Goal: Task Accomplishment & Management: Use online tool/utility

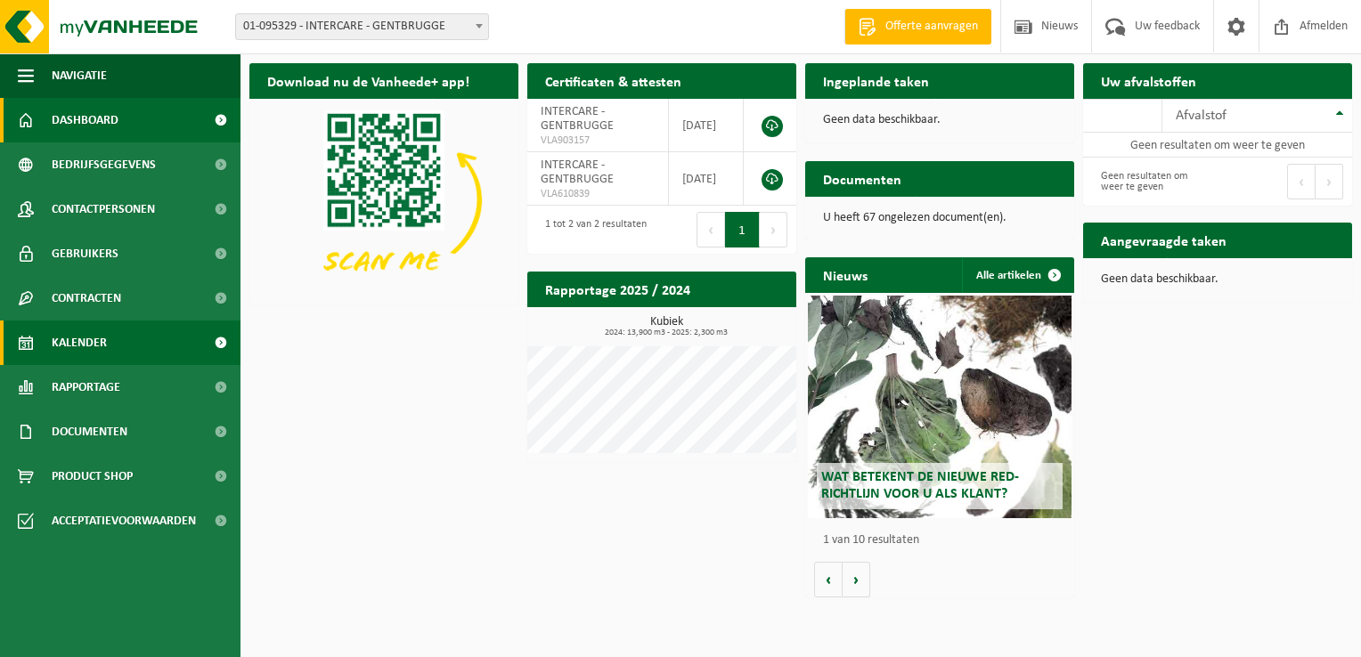
click at [92, 347] on span "Kalender" at bounding box center [79, 343] width 55 height 45
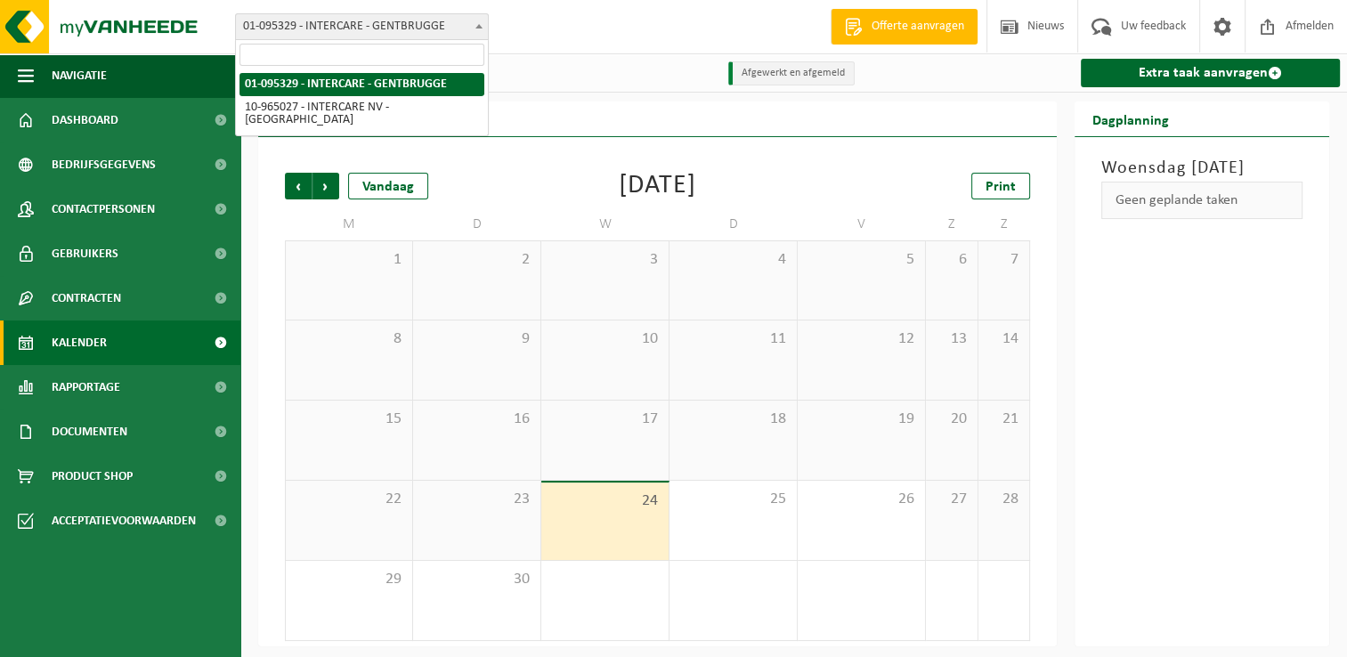
click at [478, 22] on span at bounding box center [479, 25] width 18 height 23
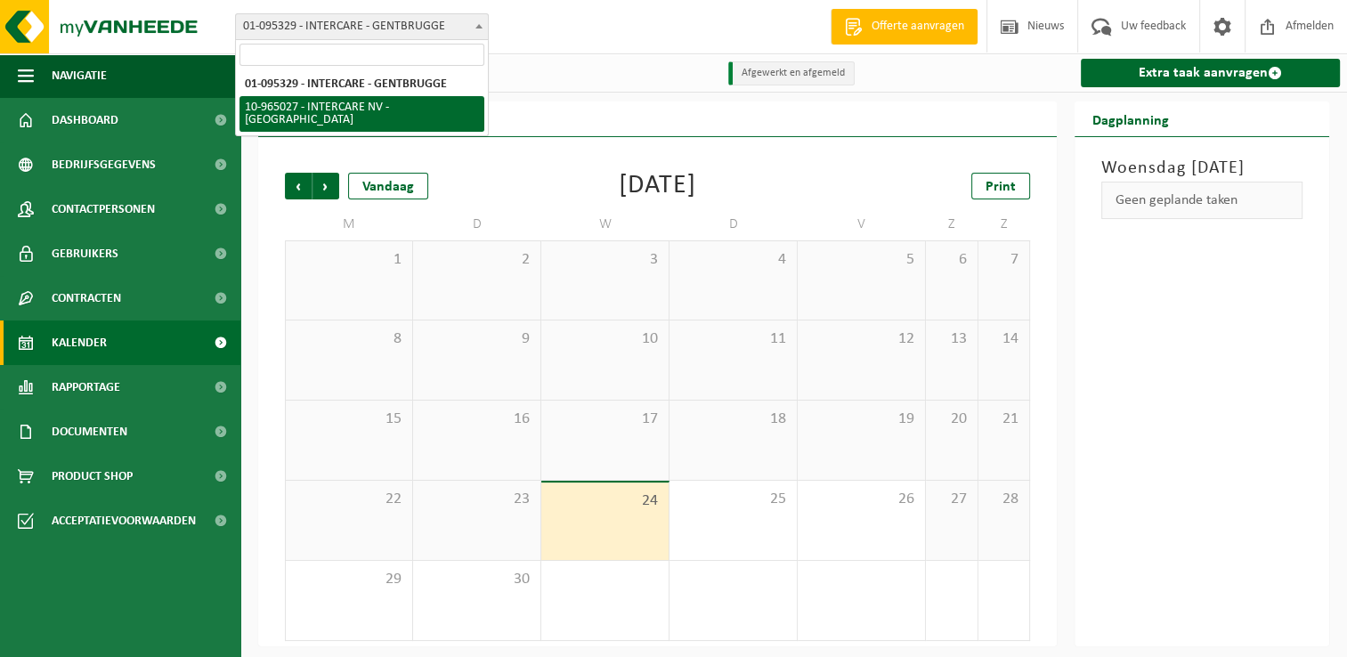
select select "152070"
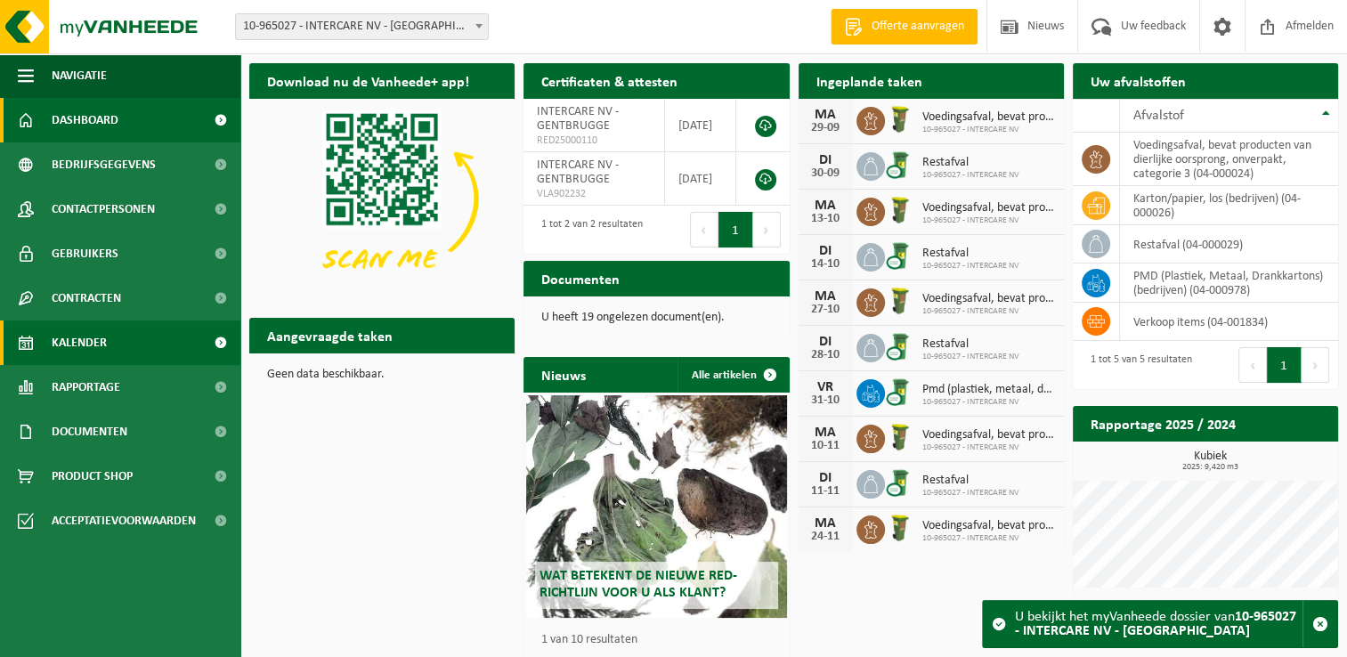
click at [90, 337] on span "Kalender" at bounding box center [79, 343] width 55 height 45
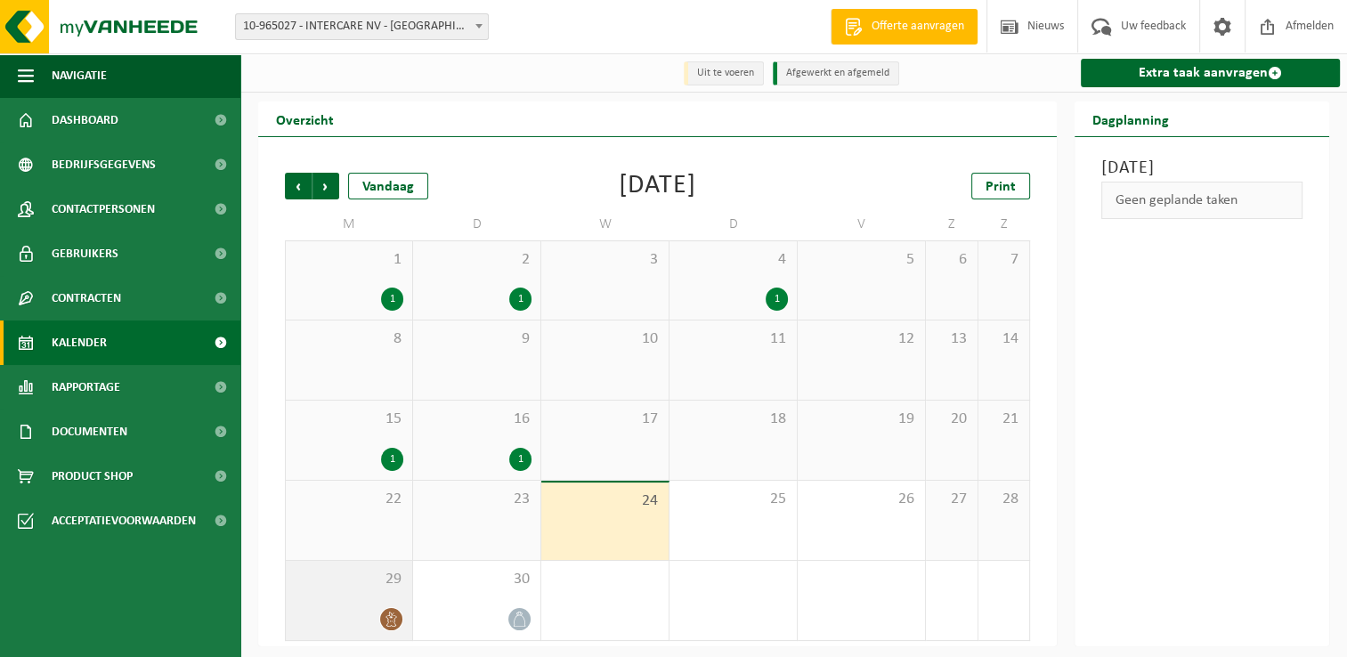
click at [388, 616] on icon at bounding box center [391, 619] width 15 height 15
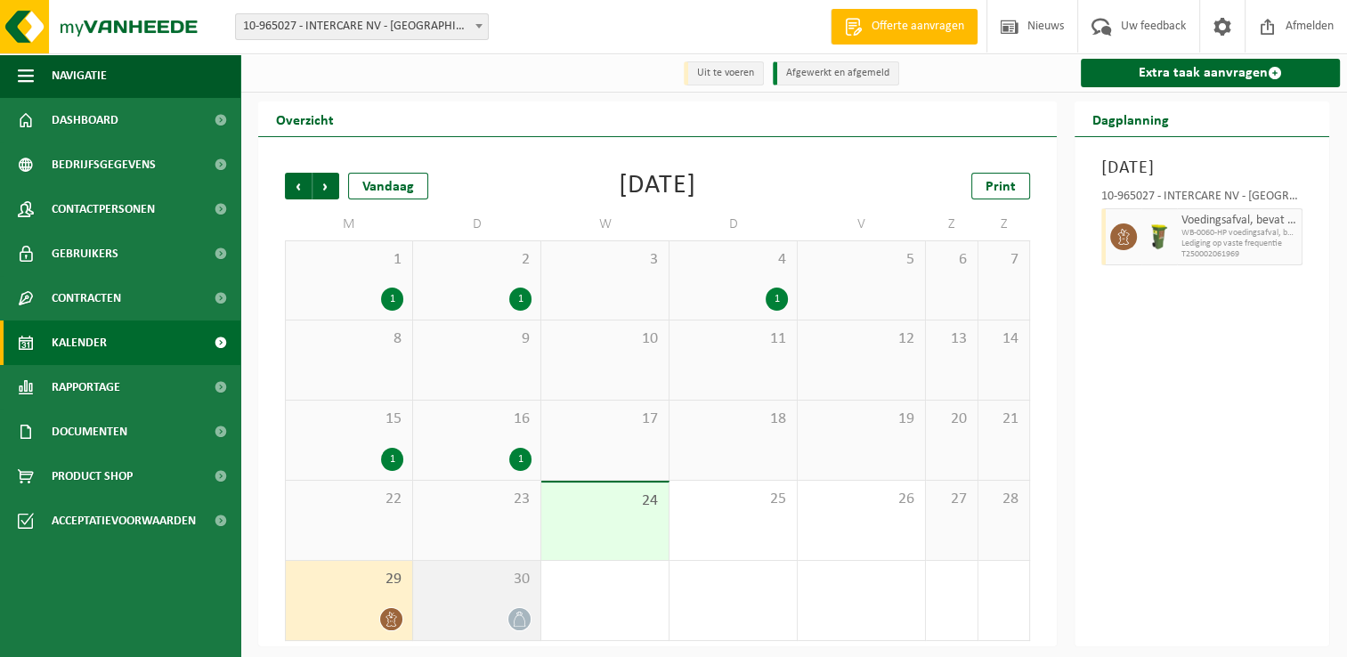
click at [511, 611] on div at bounding box center [520, 619] width 24 height 24
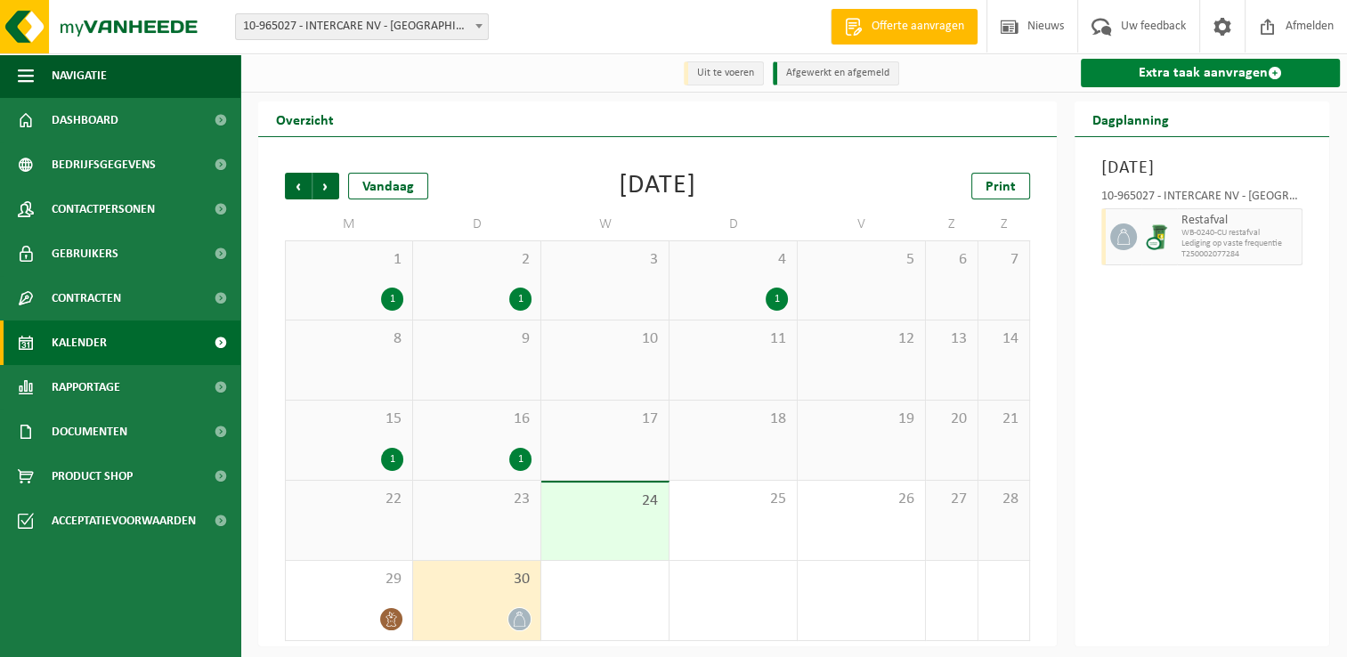
click at [1185, 76] on link "Extra taak aanvragen" at bounding box center [1210, 73] width 259 height 28
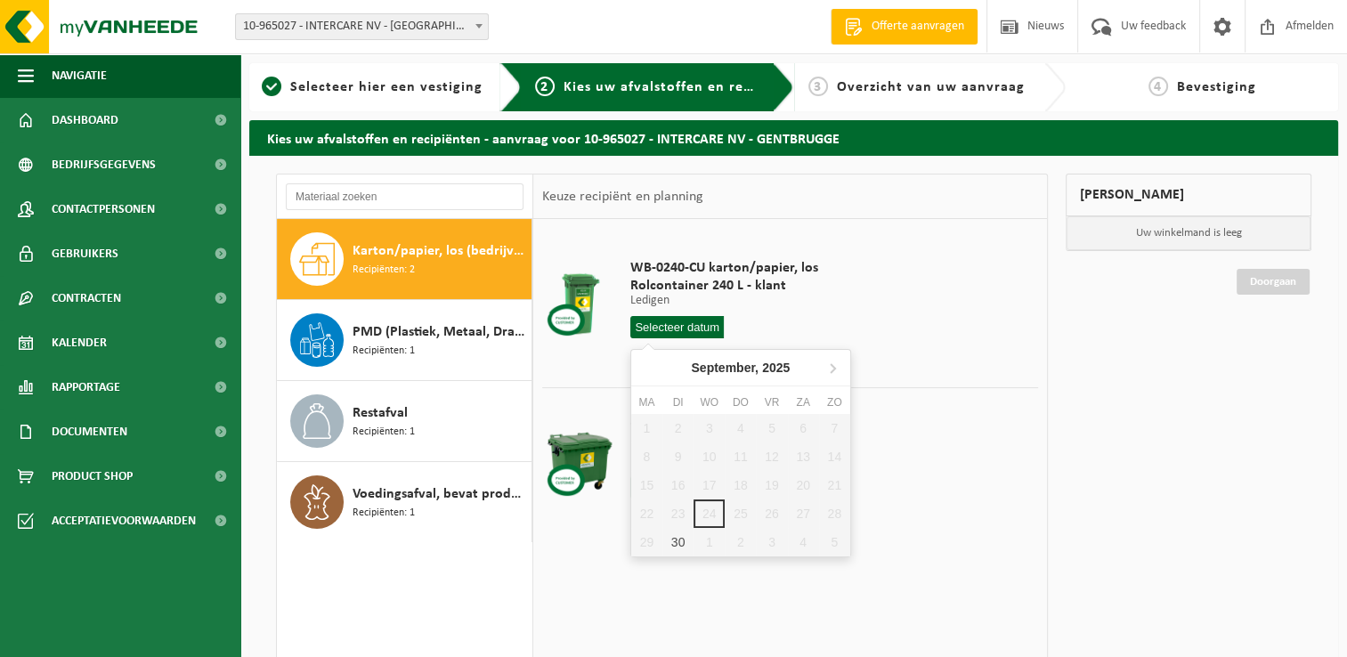
click at [708, 327] on input "text" at bounding box center [677, 327] width 94 height 22
click at [679, 540] on div "30" at bounding box center [678, 542] width 31 height 28
type input "Van [DATE]"
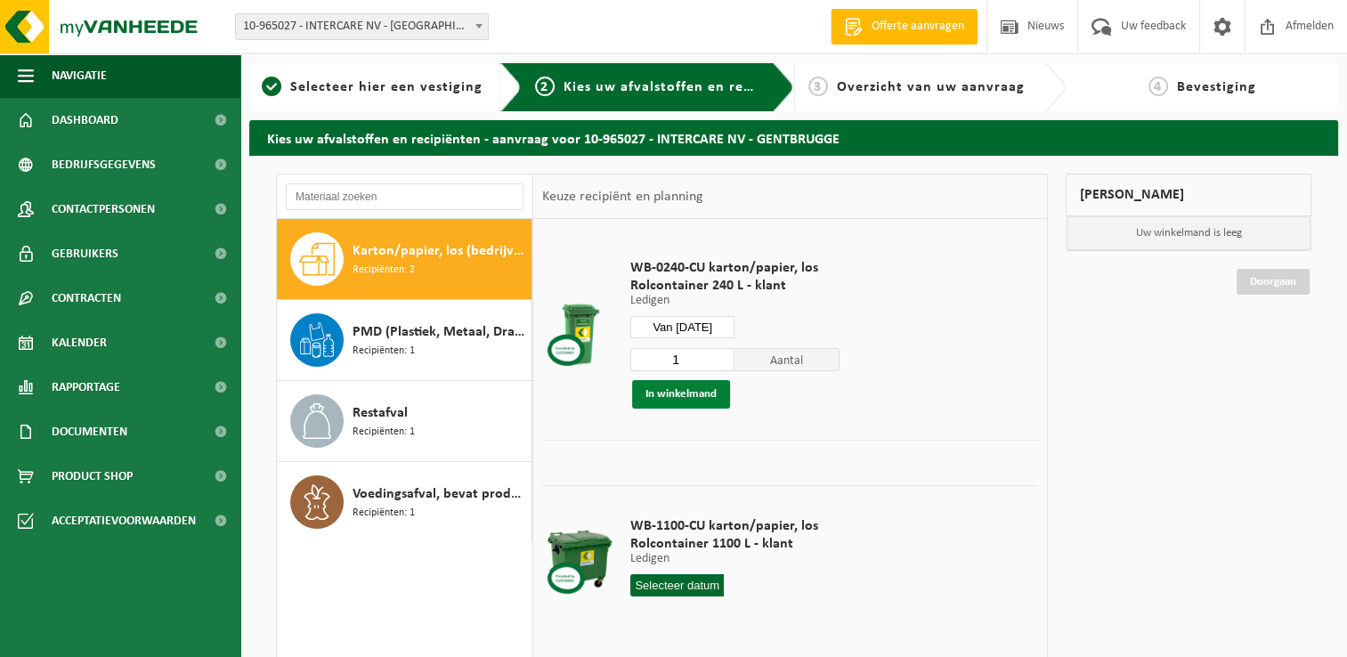
click at [685, 390] on button "In winkelmand" at bounding box center [681, 394] width 98 height 28
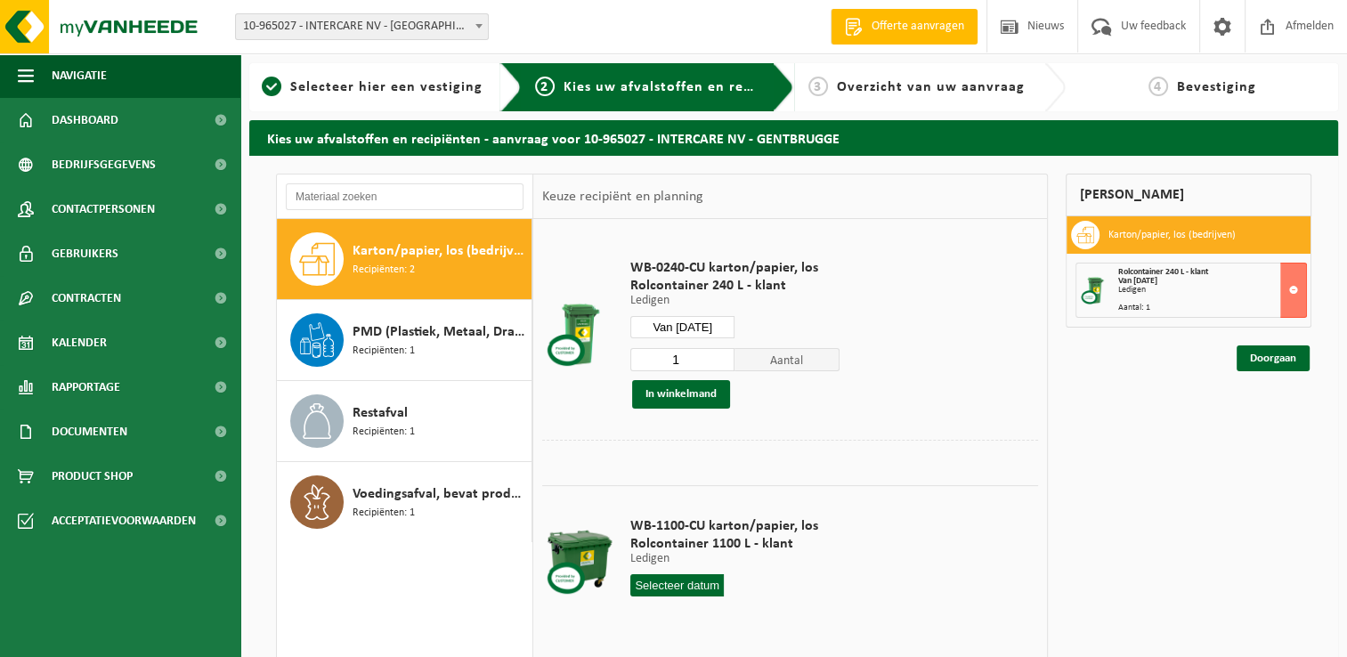
click at [677, 575] on input "text" at bounding box center [677, 585] width 94 height 22
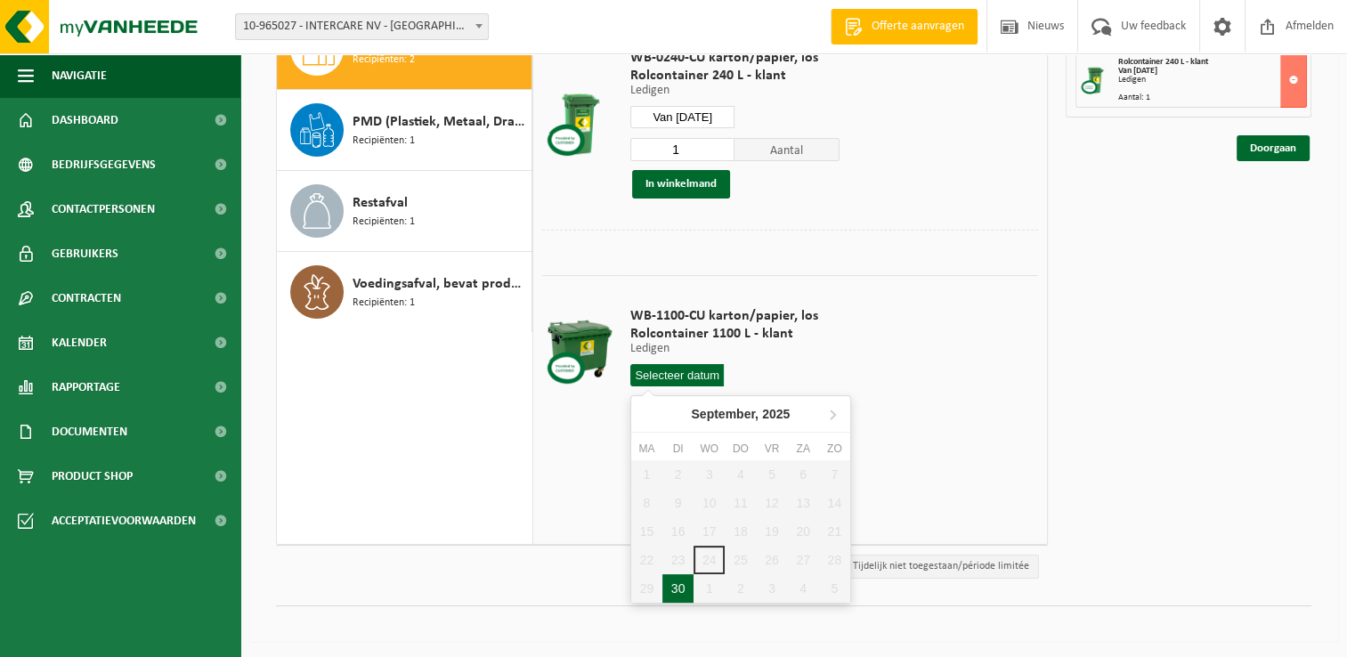
scroll to position [211, 0]
click at [680, 584] on div "30" at bounding box center [678, 587] width 31 height 28
type input "Van [DATE]"
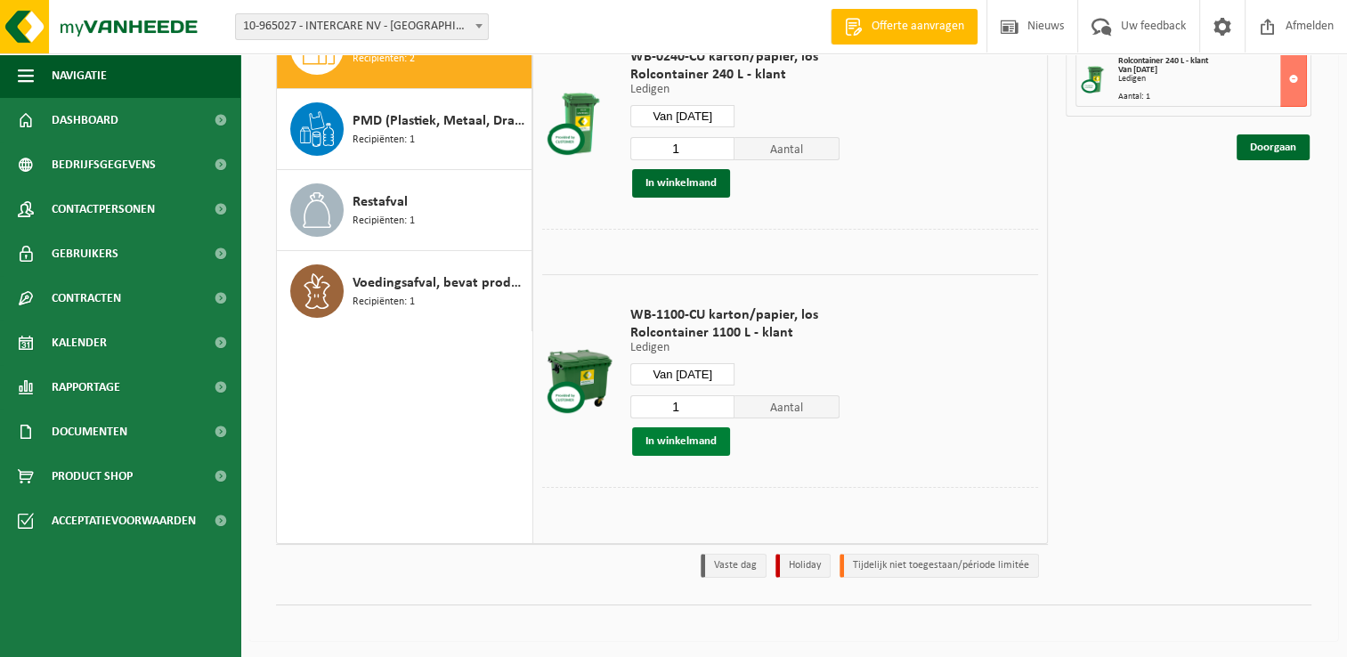
click at [703, 443] on button "In winkelmand" at bounding box center [681, 441] width 98 height 28
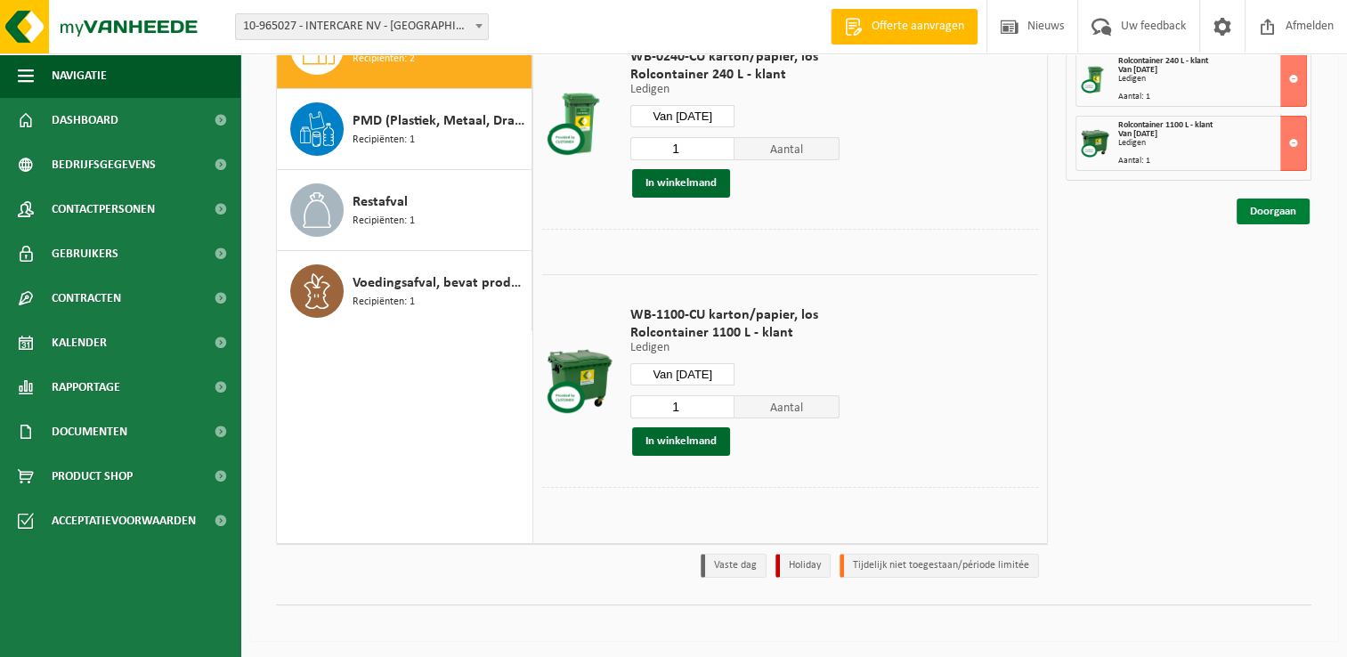
click at [1297, 207] on link "Doorgaan" at bounding box center [1273, 212] width 73 height 26
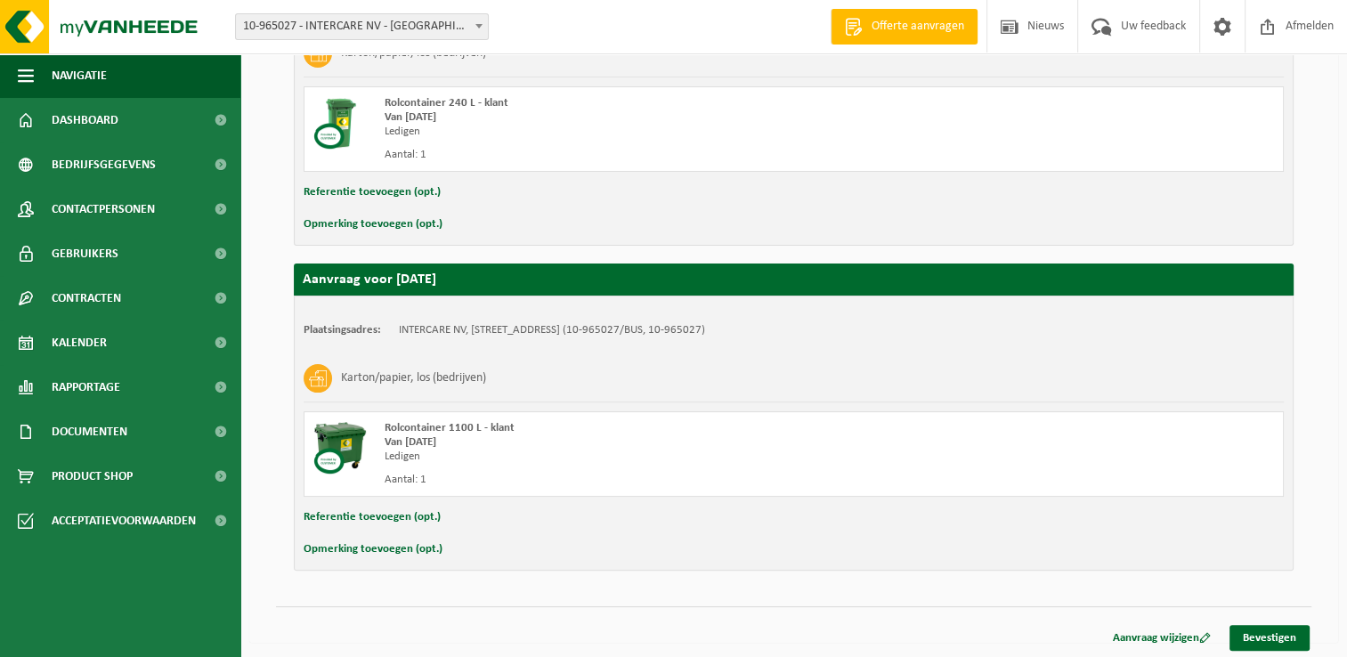
scroll to position [337, 0]
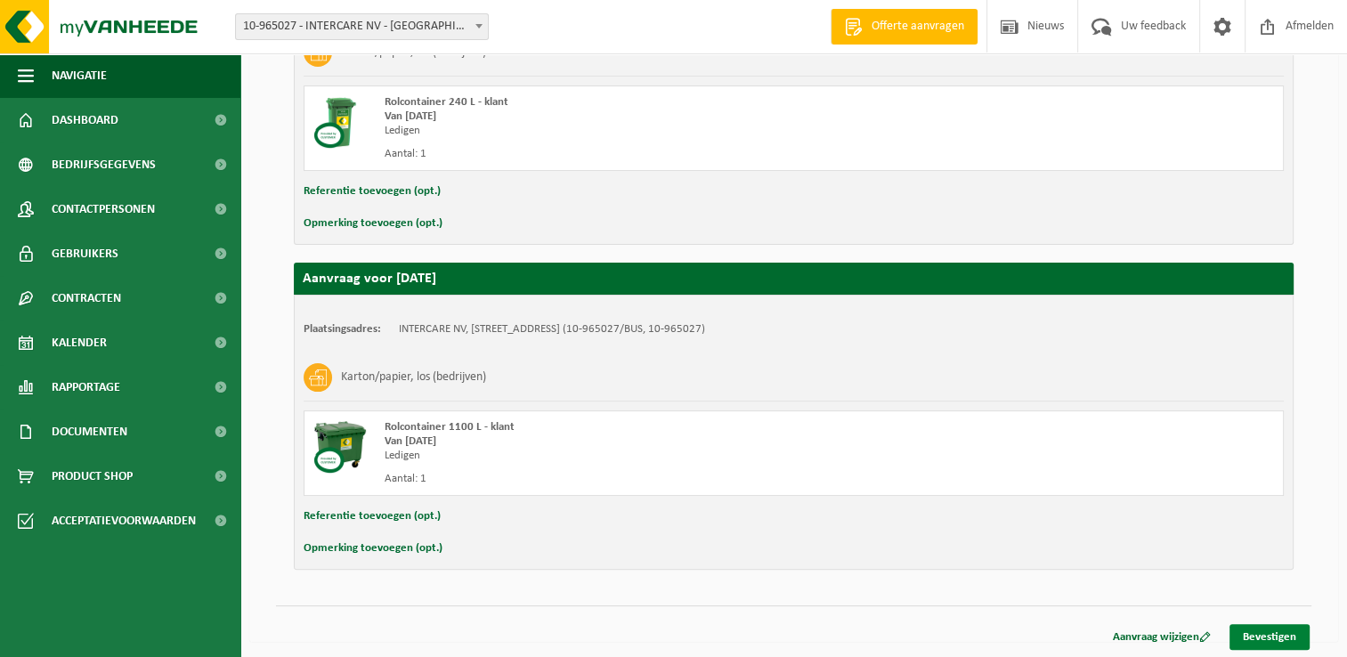
click at [1276, 637] on link "Bevestigen" at bounding box center [1270, 637] width 80 height 26
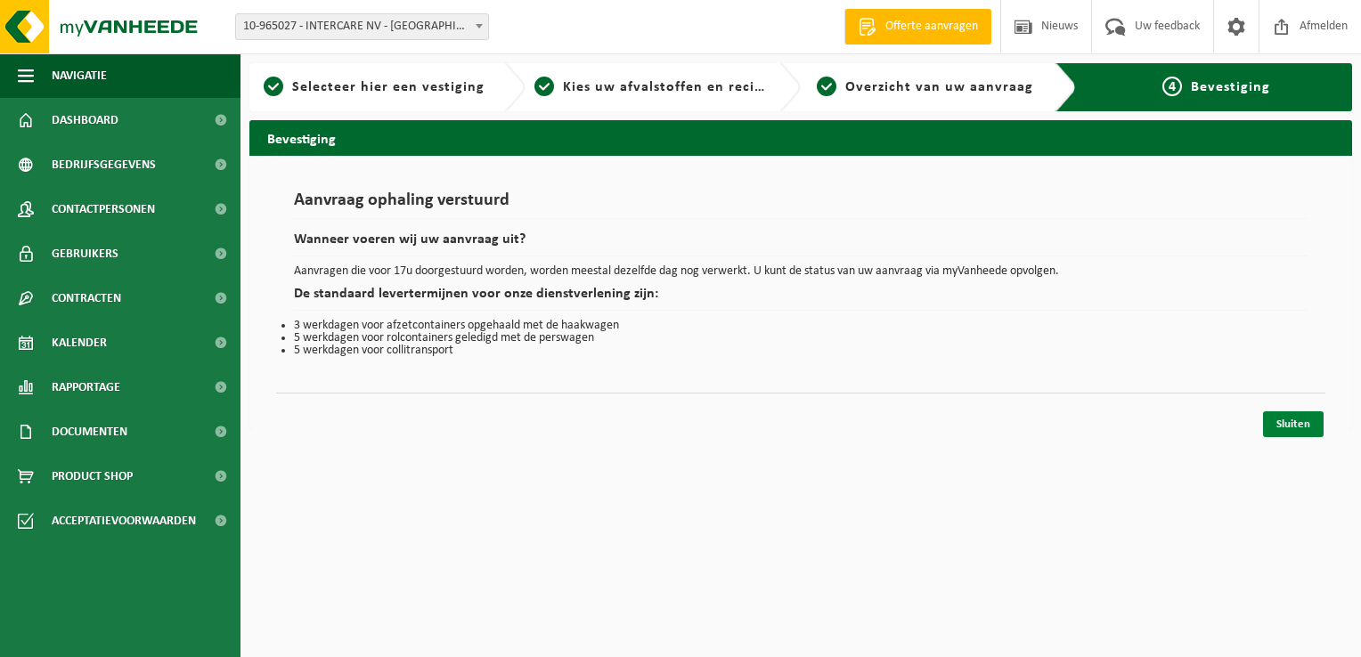
click at [1307, 419] on link "Sluiten" at bounding box center [1293, 424] width 61 height 26
